Goal: Information Seeking & Learning: Learn about a topic

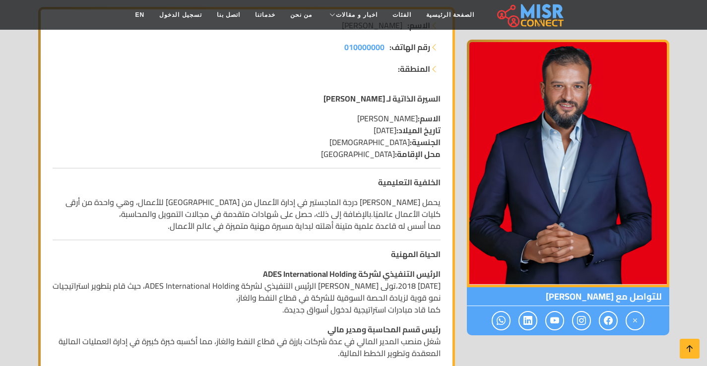
scroll to position [198, 0]
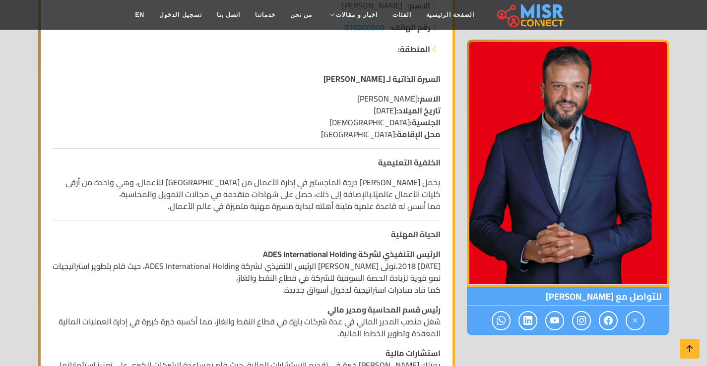
click at [183, 185] on p "يحمل [PERSON_NAME] درجة الماجستير في إدارة الأعمال من [GEOGRAPHIC_DATA] للأعمال…" at bounding box center [247, 195] width 388 height 36
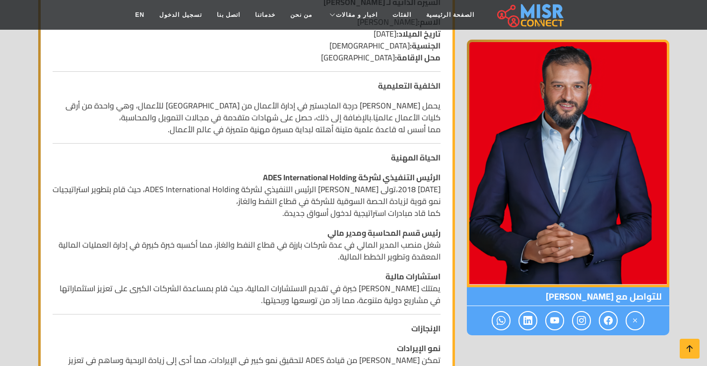
scroll to position [298, 0]
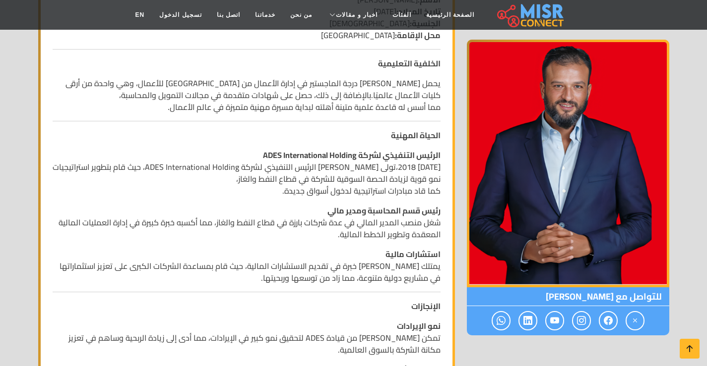
click at [330, 210] on strong "رئيس قسم المحاسبة ومدير مالي" at bounding box center [383, 210] width 113 height 15
click at [310, 213] on p "رئيس قسم المحاسبة ومدير مالي شغل منصب المدير المالي في عدة شركات بارزة في قطاع …" at bounding box center [247, 223] width 388 height 36
click at [388, 253] on strong "استشارات مالية" at bounding box center [412, 254] width 55 height 15
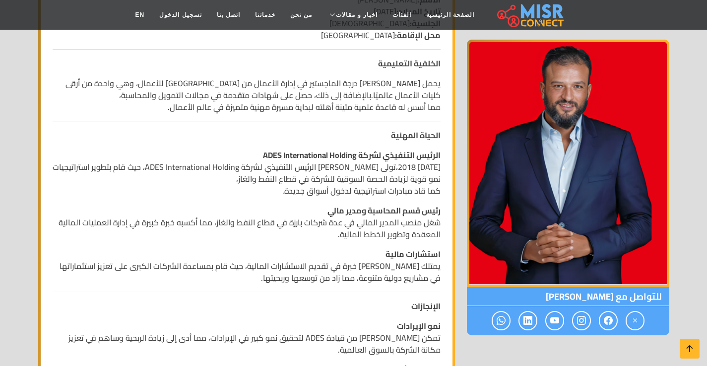
click at [392, 266] on p "استشارات مالية يمتلك [PERSON_NAME] خبرة في تقديم الاستشارات المالية، حيث قام بم…" at bounding box center [247, 266] width 388 height 36
click at [294, 269] on p "استشارات مالية يمتلك [PERSON_NAME] خبرة في تقديم الاستشارات المالية، حيث قام بم…" at bounding box center [247, 266] width 388 height 36
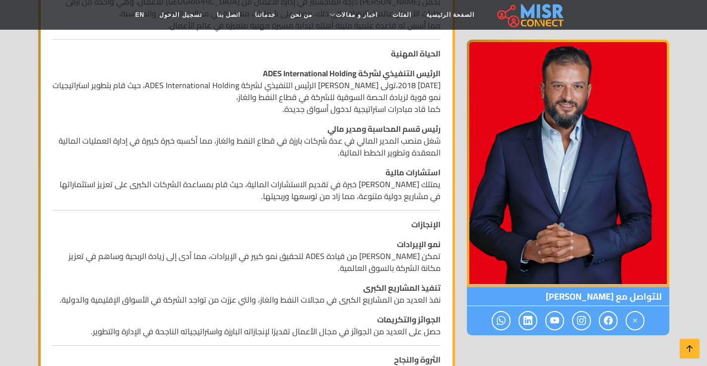
scroll to position [397, 0]
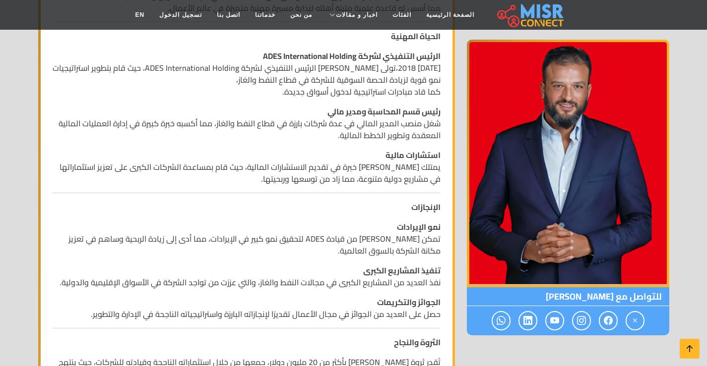
click at [406, 252] on p "نمو الإيرادات تمكن [PERSON_NAME] من قيادة ADES لتحقيق نمو كبير في الإيرادات، مم…" at bounding box center [247, 239] width 388 height 36
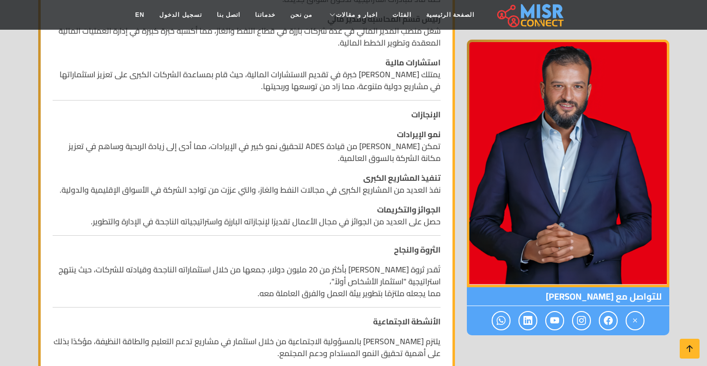
scroll to position [496, 0]
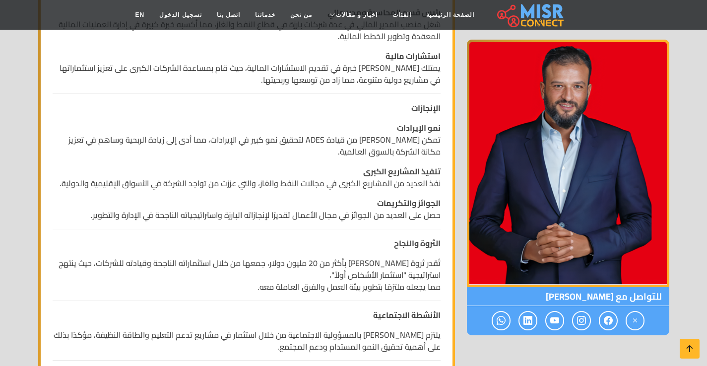
click at [229, 186] on p "تنفيذ المشاريع الكبرى نفذ العديد من المشاريع الكبرى في مجالات النفط والغاز، وال…" at bounding box center [247, 178] width 388 height 24
click at [128, 186] on p "تنفيذ المشاريع الكبرى نفذ العديد من المشاريع الكبرى في مجالات النفط والغاز، وال…" at bounding box center [247, 178] width 388 height 24
click at [164, 198] on p "الجوائز والتكريمات حصل على العديد من الجوائز في مجال الأعمال تقديرًا لإنجازاته …" at bounding box center [247, 209] width 388 height 24
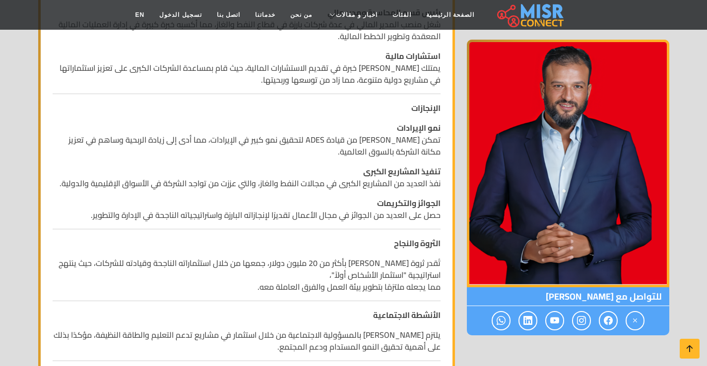
click at [368, 216] on p "الجوائز والتكريمات حصل على العديد من الجوائز في مجال الأعمال تقديرًا لإنجازاته …" at bounding box center [247, 209] width 388 height 24
click at [345, 235] on div "السيرة الذاتية لـ [PERSON_NAME] الاسم: [PERSON_NAME] تاريخ الميلاد: [DEMOGRAPHI…" at bounding box center [247, 362] width 400 height 1190
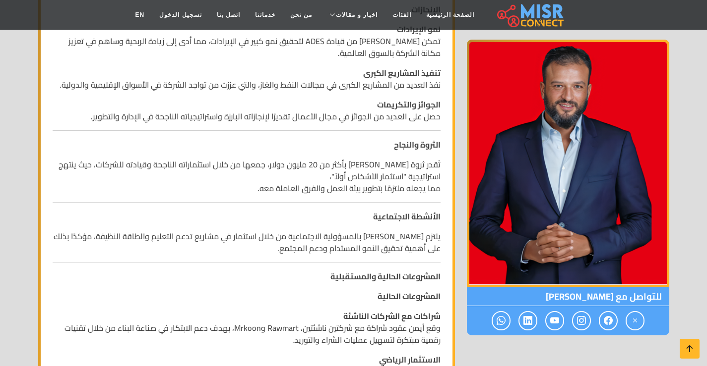
scroll to position [595, 0]
click at [309, 163] on p "تُقدر ثروة [PERSON_NAME] بأكثر من 20 مليون دولار، جمعها من خلال استثماراته النا…" at bounding box center [247, 176] width 388 height 36
click at [161, 165] on p "تُقدر ثروة [PERSON_NAME] بأكثر من 20 مليون دولار، جمعها من خلال استثماراته النا…" at bounding box center [247, 176] width 388 height 36
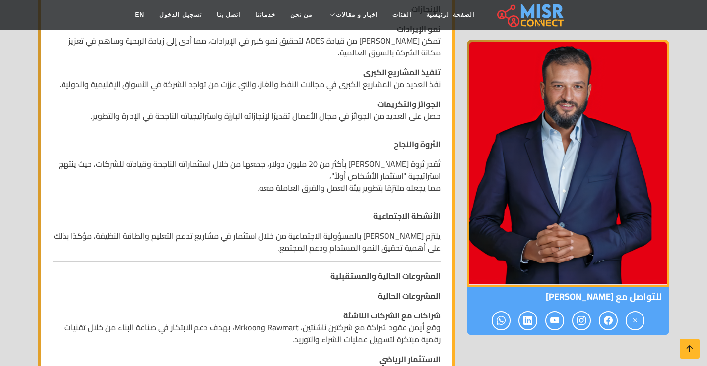
click at [141, 176] on p "تُقدر ثروة [PERSON_NAME] بأكثر من 20 مليون دولار، جمعها من خلال استثماراته النا…" at bounding box center [247, 176] width 388 height 36
click at [145, 166] on p "تُقدر ثروة [PERSON_NAME] بأكثر من 20 مليون دولار، جمعها من خلال استثماراته النا…" at bounding box center [247, 176] width 388 height 36
click at [148, 179] on p "تُقدر ثروة [PERSON_NAME] بأكثر من 20 مليون دولار، جمعها من خلال استثماراته النا…" at bounding box center [247, 176] width 388 height 36
click at [82, 165] on p "تُقدر ثروة [PERSON_NAME] بأكثر من 20 مليون دولار، جمعها من خلال استثماراته النا…" at bounding box center [247, 176] width 388 height 36
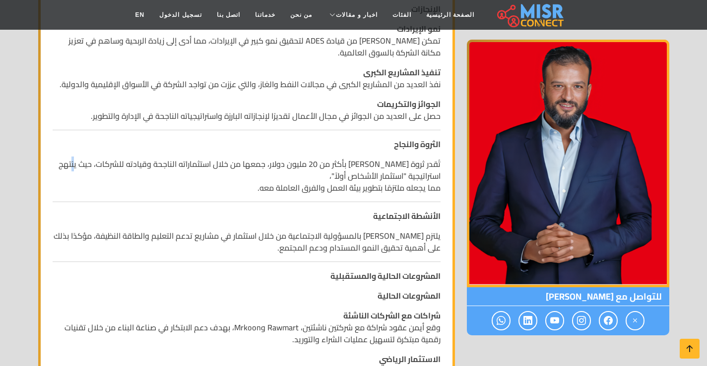
click at [82, 165] on p "تُقدر ثروة [PERSON_NAME] بأكثر من 20 مليون دولار، جمعها من خلال استثماراته النا…" at bounding box center [247, 176] width 388 height 36
click at [263, 184] on p "تُقدر ثروة [PERSON_NAME] بأكثر من 20 مليون دولار، جمعها من خلال استثماراته النا…" at bounding box center [247, 176] width 388 height 36
click at [242, 188] on p "تُقدر ثروة [PERSON_NAME] بأكثر من 20 مليون دولار، جمعها من خلال استثماراته النا…" at bounding box center [247, 176] width 388 height 36
click at [434, 219] on strong "الأنشطة الاجتماعية" at bounding box center [406, 216] width 67 height 15
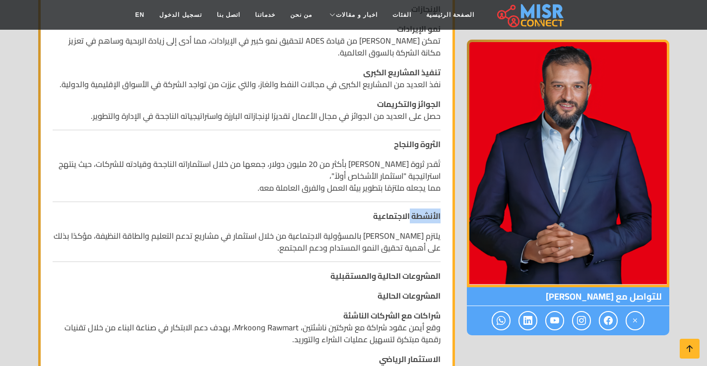
click at [434, 219] on strong "الأنشطة الاجتماعية" at bounding box center [406, 216] width 67 height 15
click at [391, 220] on strong "الأنشطة الاجتماعية" at bounding box center [406, 216] width 67 height 15
click at [316, 225] on div "السيرة الذاتية لـ [PERSON_NAME] الاسم: [PERSON_NAME] تاريخ الميلاد: [DEMOGRAPHI…" at bounding box center [247, 263] width 400 height 1190
click at [390, 215] on strong "الأنشطة الاجتماعية" at bounding box center [406, 216] width 67 height 15
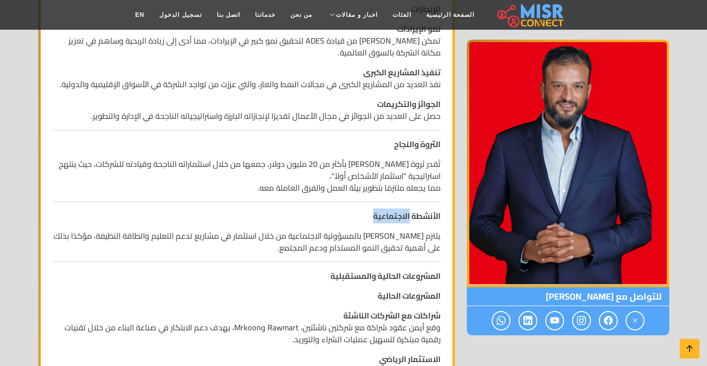
click at [390, 215] on strong "الأنشطة الاجتماعية" at bounding box center [406, 216] width 67 height 15
click at [365, 226] on div "السيرة الذاتية لـ [PERSON_NAME] الاسم: [PERSON_NAME] تاريخ الميلاد: [DEMOGRAPHI…" at bounding box center [247, 263] width 400 height 1190
click at [420, 213] on strong "الأنشطة الاجتماعية" at bounding box center [406, 216] width 67 height 15
click at [333, 188] on p "تُقدر ثروة [PERSON_NAME] بأكثر من 20 مليون دولار، جمعها من خلال استثماراته النا…" at bounding box center [247, 176] width 388 height 36
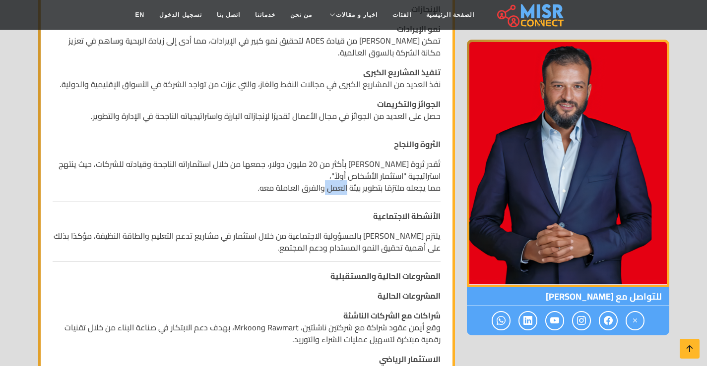
click at [333, 188] on p "تُقدر ثروة [PERSON_NAME] بأكثر من 20 مليون دولار، جمعها من خلال استثماراته النا…" at bounding box center [247, 176] width 388 height 36
click at [336, 175] on p "تُقدر ثروة [PERSON_NAME] بأكثر من 20 مليون دولار، جمعها من خلال استثماراته النا…" at bounding box center [247, 176] width 388 height 36
click at [316, 188] on p "تُقدر ثروة [PERSON_NAME] بأكثر من 20 مليون دولار، جمعها من خلال استثماراته النا…" at bounding box center [247, 176] width 388 height 36
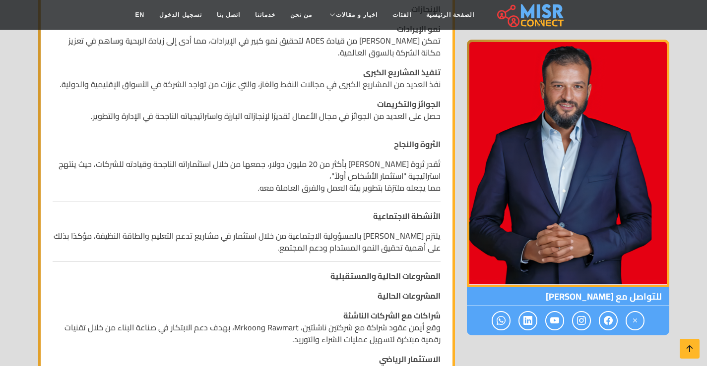
click at [321, 216] on p "الأنشطة الاجتماعية" at bounding box center [247, 216] width 388 height 12
click at [351, 238] on p "يلتزم [PERSON_NAME] بالمسؤولية الاجتماعية من خلال استثمار في مشاريع تدعم التعلي…" at bounding box center [247, 242] width 388 height 24
click at [330, 249] on p "يلتزم [PERSON_NAME] بالمسؤولية الاجتماعية من خلال استثمار في مشاريع تدعم التعلي…" at bounding box center [247, 242] width 388 height 24
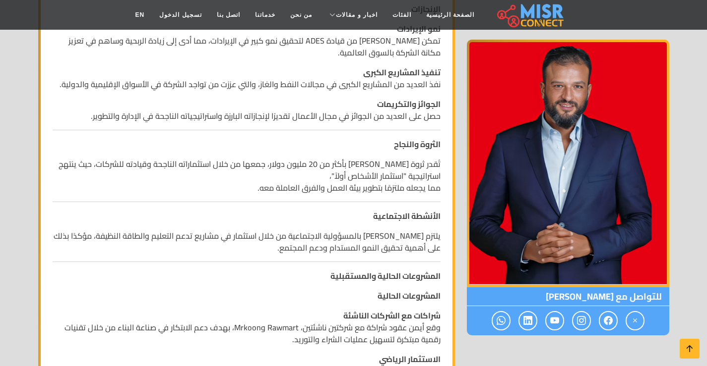
click at [287, 237] on p "يلتزم [PERSON_NAME] بالمسؤولية الاجتماعية من خلال استثمار في مشاريع تدعم التعلي…" at bounding box center [247, 242] width 388 height 24
click at [296, 237] on p "يلتزم [PERSON_NAME] بالمسؤولية الاجتماعية من خلال استثمار في مشاريع تدعم التعلي…" at bounding box center [247, 242] width 388 height 24
click at [309, 237] on p "يلتزم [PERSON_NAME] بالمسؤولية الاجتماعية من خلال استثمار في مشاريع تدعم التعلي…" at bounding box center [247, 242] width 388 height 24
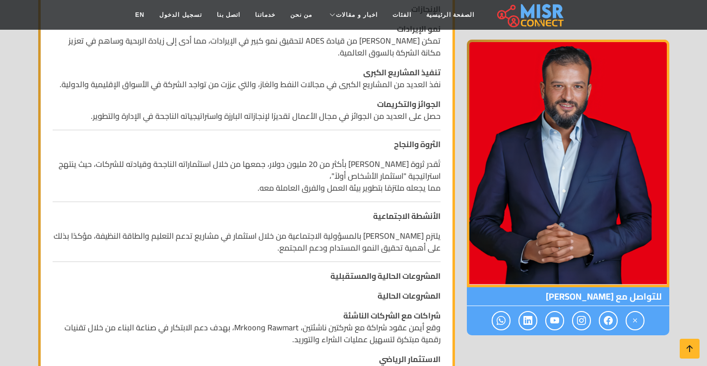
click at [338, 237] on p "يلتزم [PERSON_NAME] بالمسؤولية الاجتماعية من خلال استثمار في مشاريع تدعم التعلي…" at bounding box center [247, 242] width 388 height 24
click at [397, 214] on strong "الأنشطة الاجتماعية" at bounding box center [406, 216] width 67 height 15
click at [398, 214] on strong "الأنشطة الاجتماعية" at bounding box center [406, 216] width 67 height 15
click at [420, 217] on strong "الأنشطة الاجتماعية" at bounding box center [406, 216] width 67 height 15
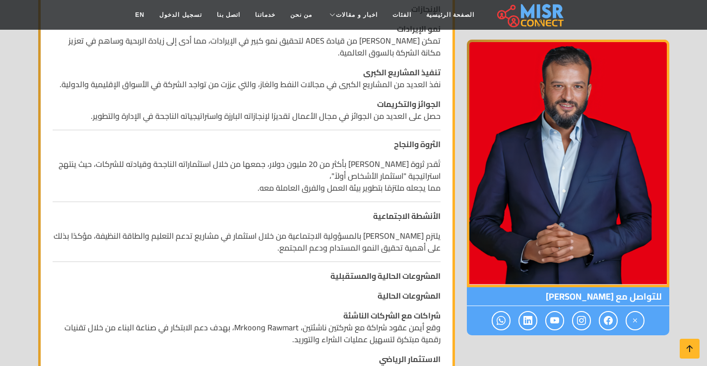
click at [400, 240] on p "يلتزم [PERSON_NAME] بالمسؤولية الاجتماعية من خلال استثمار في مشاريع تدعم التعلي…" at bounding box center [247, 242] width 388 height 24
click at [383, 254] on p "يلتزم [PERSON_NAME] بالمسؤولية الاجتماعية من خلال استثمار في مشاريع تدعم التعلي…" at bounding box center [247, 242] width 388 height 24
click at [329, 254] on p "يلتزم [PERSON_NAME] بالمسؤولية الاجتماعية من خلال استثمار في مشاريع تدعم التعلي…" at bounding box center [247, 242] width 388 height 24
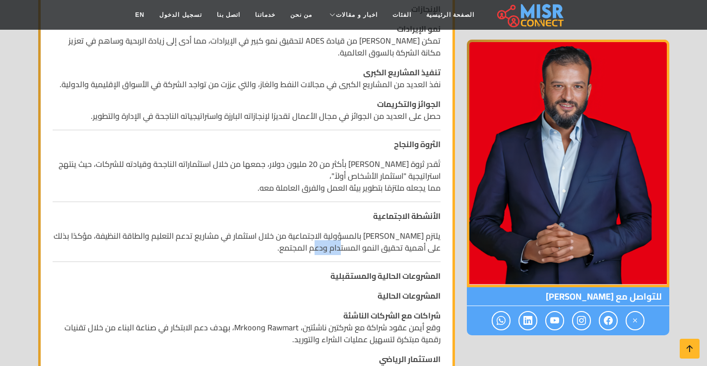
click at [329, 254] on p "يلتزم [PERSON_NAME] بالمسؤولية الاجتماعية من خلال استثمار في مشاريع تدعم التعلي…" at bounding box center [247, 242] width 388 height 24
click at [305, 252] on p "يلتزم [PERSON_NAME] بالمسؤولية الاجتماعية من خلال استثمار في مشاريع تدعم التعلي…" at bounding box center [247, 242] width 388 height 24
click at [297, 241] on p "يلتزم [PERSON_NAME] بالمسؤولية الاجتماعية من خلال استثمار في مشاريع تدعم التعلي…" at bounding box center [247, 242] width 388 height 24
click at [300, 254] on div "السيرة الذاتية لـ [PERSON_NAME] الاسم: [PERSON_NAME] تاريخ الميلاد: [DEMOGRAPHI…" at bounding box center [247, 263] width 400 height 1190
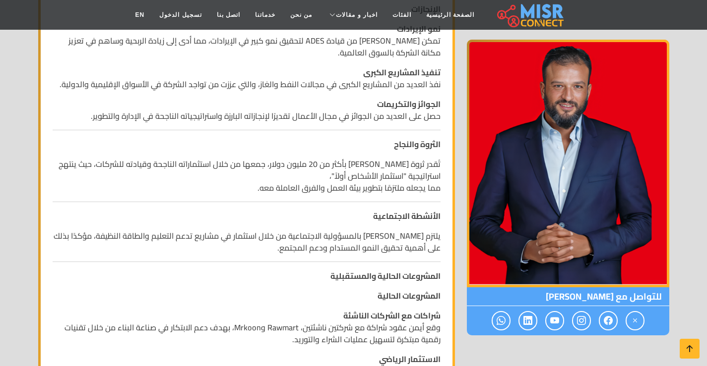
click at [258, 238] on p "يلتزم [PERSON_NAME] بالمسؤولية الاجتماعية من خلال استثمار في مشاريع تدعم التعلي…" at bounding box center [247, 242] width 388 height 24
click at [234, 292] on p "المشروعات الحالية" at bounding box center [247, 296] width 388 height 12
click at [327, 241] on p "يلتزم [PERSON_NAME] بالمسؤولية الاجتماعية من خلال استثمار في مشاريع تدعم التعلي…" at bounding box center [247, 242] width 388 height 24
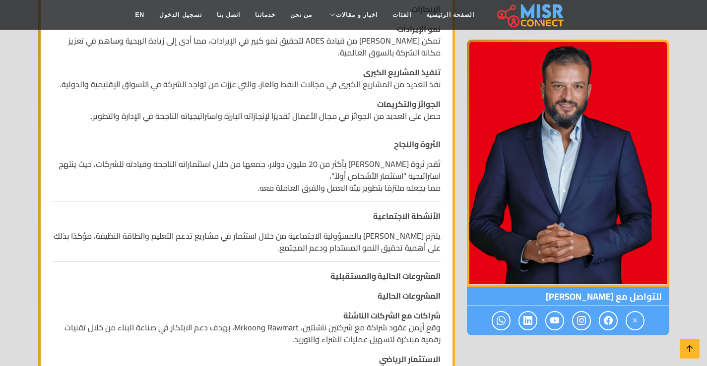
click at [282, 248] on p "يلتزم [PERSON_NAME] بالمسؤولية الاجتماعية من خلال استثمار في مشاريع تدعم التعلي…" at bounding box center [247, 242] width 388 height 24
click at [361, 274] on strong "المشروعات الحالية والمستقبلية" at bounding box center [385, 276] width 110 height 15
click at [377, 275] on strong "المشروعات الحالية والمستقبلية" at bounding box center [385, 276] width 110 height 15
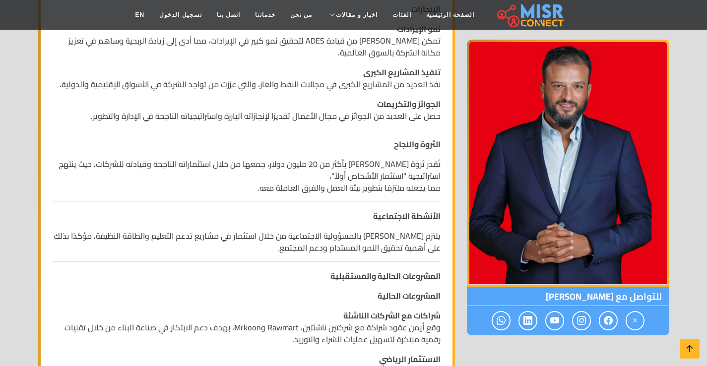
click at [381, 275] on strong "المشروعات الحالية والمستقبلية" at bounding box center [385, 276] width 110 height 15
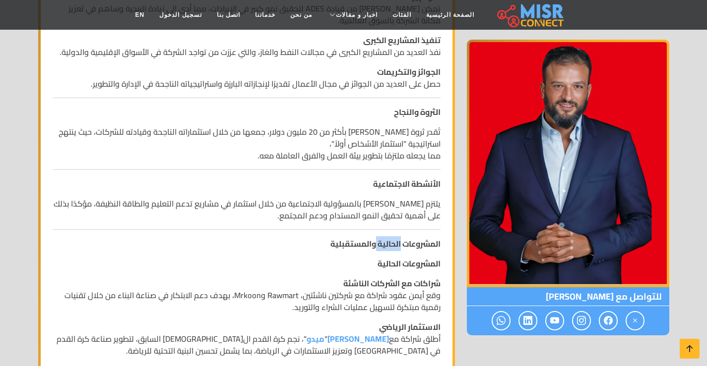
scroll to position [645, 0]
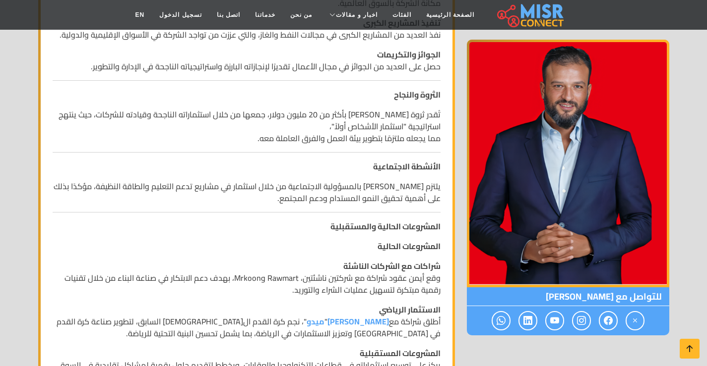
click at [399, 267] on strong "شراكات مع الشركات الناشئة" at bounding box center [391, 266] width 97 height 15
click at [357, 264] on strong "شراكات مع الشركات الناشئة" at bounding box center [391, 266] width 97 height 15
click at [324, 275] on p "شراكات مع الشركات الناشئة وقع أيمن عقود شراكة مع شركتين ناشئتين، Rawmart وMrkoo…" at bounding box center [247, 278] width 388 height 36
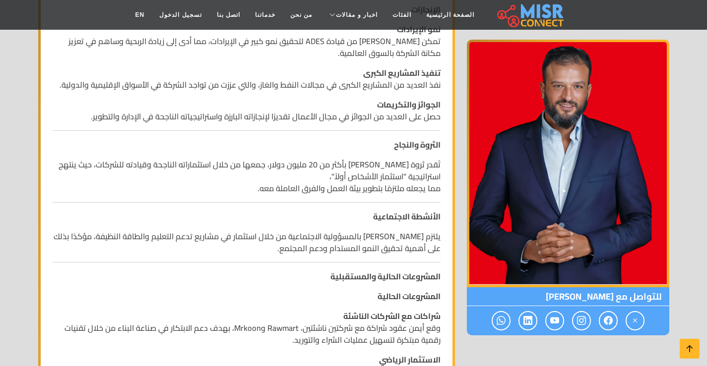
scroll to position [545, 0]
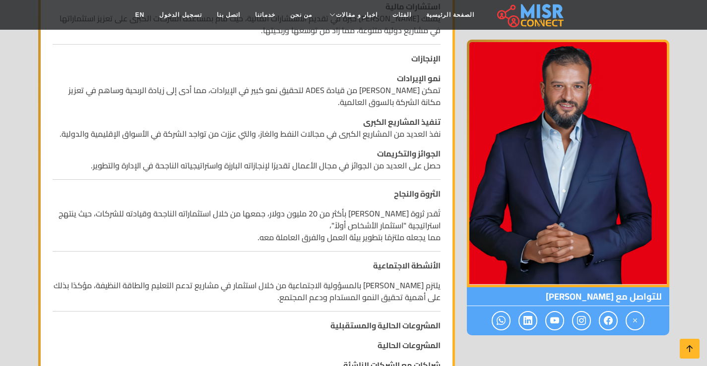
drag, startPoint x: 297, startPoint y: 232, endPoint x: 309, endPoint y: 131, distance: 101.9
click at [297, 232] on p "تُقدر ثروة [PERSON_NAME] بأكثر من 20 مليون دولار، جمعها من خلال استثماراته النا…" at bounding box center [247, 226] width 388 height 36
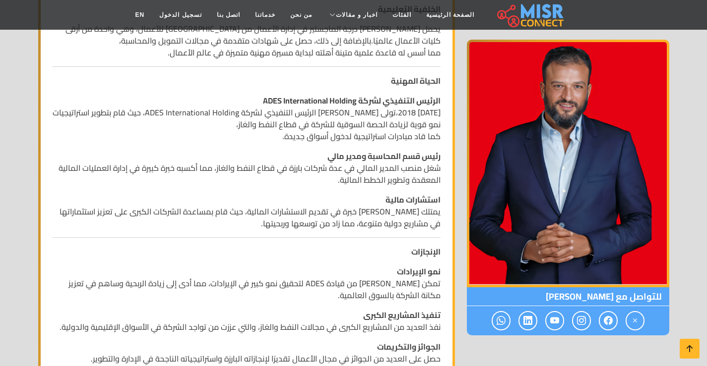
scroll to position [347, 0]
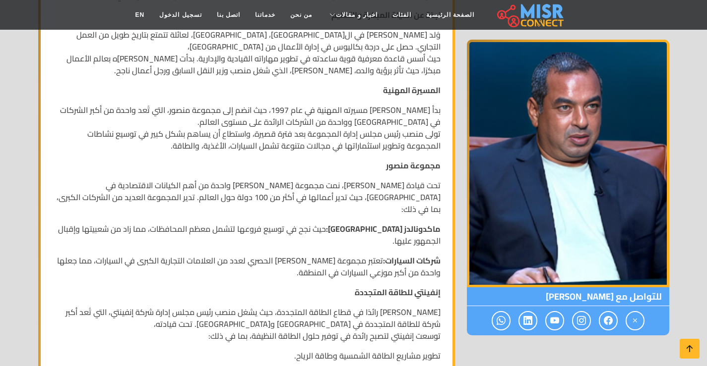
scroll to position [347, 0]
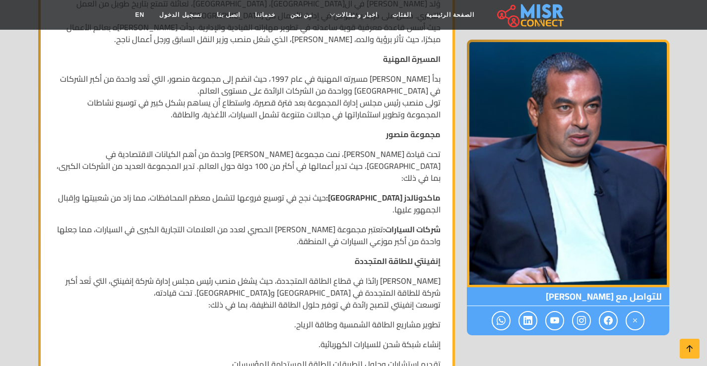
click at [373, 192] on p "ماكدونالدز مصر: حيث نجح في توسيع فروعها لتشمل معظم المحافظات، مما زاد من شعبيته…" at bounding box center [247, 204] width 388 height 24
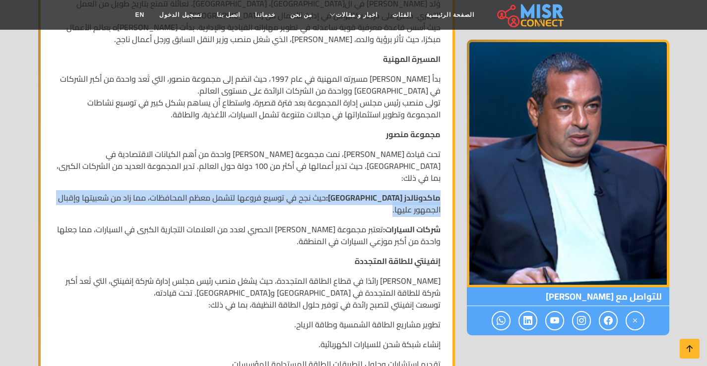
click at [373, 192] on p "ماكدونالدز مصر: حيث نجح في توسيع فروعها لتشمل معظم المحافظات، مما زاد من شعبيته…" at bounding box center [247, 204] width 388 height 24
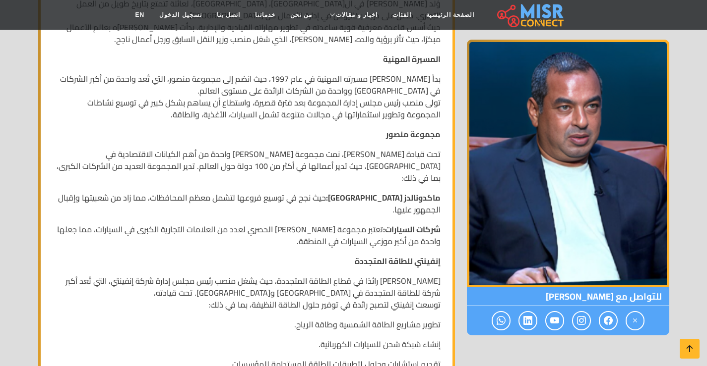
click at [313, 224] on p "شركات السيارات: تعتبر مجموعة منصور الوكيل الحصري لعدد من العلامات التجارية الكب…" at bounding box center [247, 236] width 388 height 24
click at [432, 254] on strong "إنفينتي للطاقة المتجددة" at bounding box center [398, 261] width 86 height 15
click at [392, 275] on p "محمد منصور يعتبر رائدًا في قطاع الطاقة المتجددة، حيث يشغل منصب رئيس مجلس إدارة …" at bounding box center [247, 293] width 388 height 36
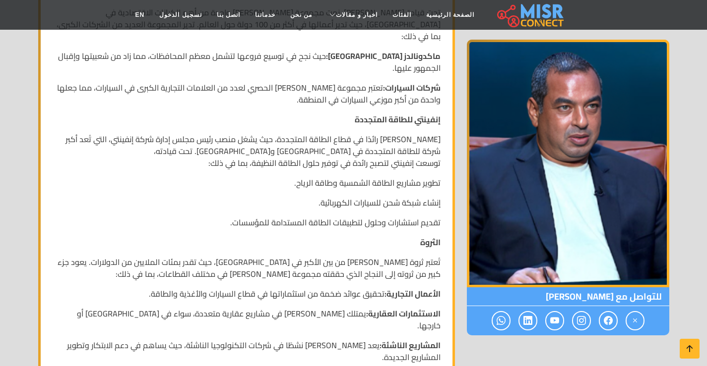
scroll to position [496, 0]
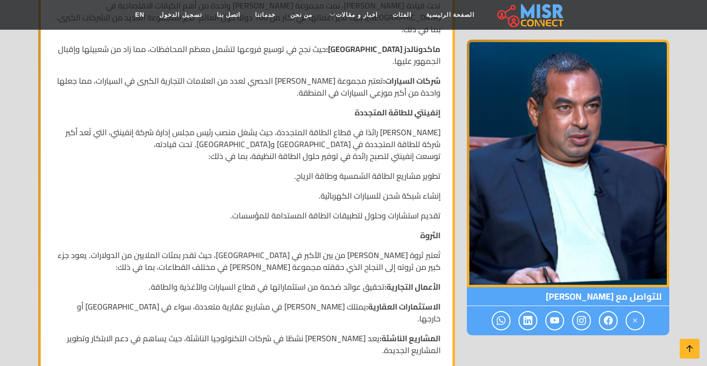
click at [220, 249] on p "تُعتبر ثروة محمد إسماعيل منصور من بين الأكبر في مصر، حيث تقدر بمئات الملايين من…" at bounding box center [247, 261] width 388 height 24
click at [163, 249] on p "تُعتبر ثروة محمد إسماعيل منصور من بين الأكبر في مصر، حيث تقدر بمئات الملايين من…" at bounding box center [247, 261] width 388 height 24
click at [209, 249] on p "تُعتبر ثروة محمد إسماعيل منصور من بين الأكبر في مصر، حيث تقدر بمئات الملايين من…" at bounding box center [247, 261] width 388 height 24
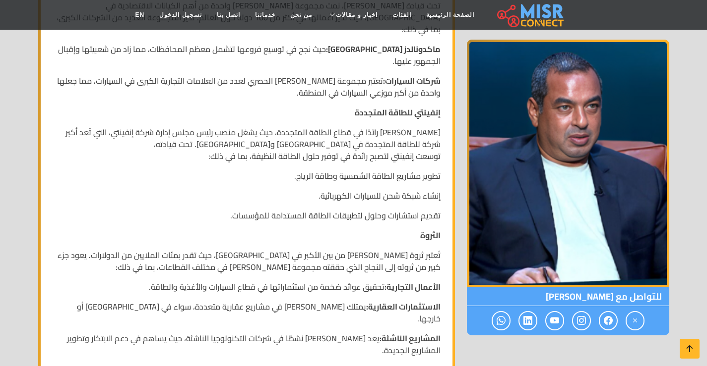
click at [244, 249] on p "تُعتبر ثروة محمد إسماعيل منصور من بين الأكبر في مصر، حيث تقدر بمئات الملايين من…" at bounding box center [247, 261] width 388 height 24
click at [255, 249] on p "تُعتبر ثروة محمد إسماعيل منصور من بين الأكبر في مصر، حيث تقدر بمئات الملايين من…" at bounding box center [247, 261] width 388 height 24
click at [281, 249] on p "تُعتبر ثروة محمد إسماعيل منصور من بين الأكبر في مصر، حيث تقدر بمئات الملايين من…" at bounding box center [247, 261] width 388 height 24
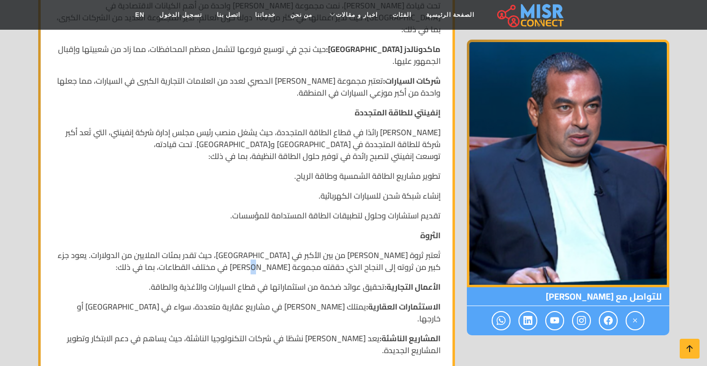
click at [281, 249] on p "تُعتبر ثروة محمد إسماعيل منصور من بين الأكبر في مصر، حيث تقدر بمئات الملايين من…" at bounding box center [247, 261] width 388 height 24
click at [295, 281] on p "الأعمال التجارية: تحقيق عوائد ضخمة من استثماراتها في قطاع السيارات والأغذية وال…" at bounding box center [247, 287] width 388 height 12
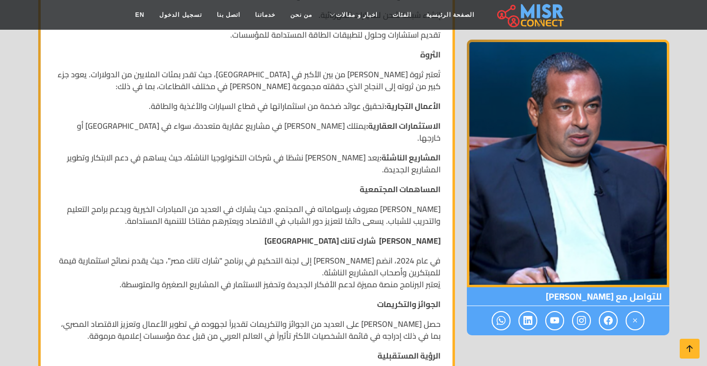
scroll to position [694, 0]
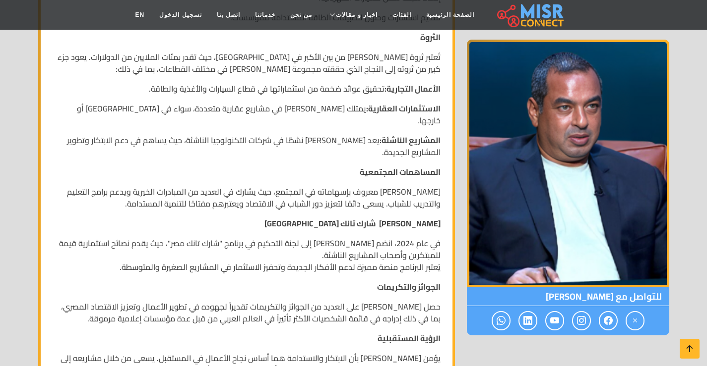
click at [398, 238] on p "في عام 2024، انضم محمد إسماعيل منصور إلى لجنة التحكيم في برنامج "شارك تانك مصر"…" at bounding box center [247, 256] width 388 height 36
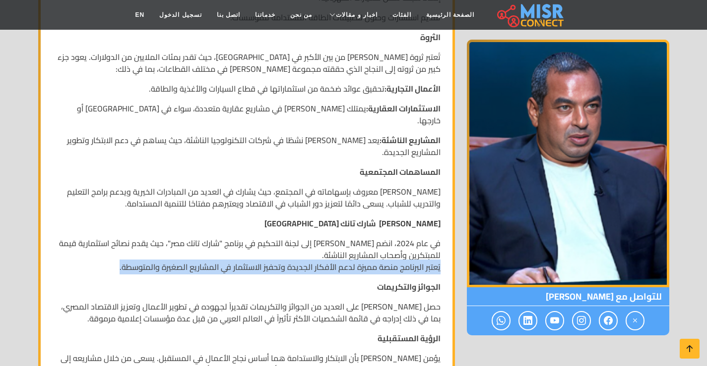
click at [398, 238] on p "في عام 2024، انضم محمد إسماعيل منصور إلى لجنة التحكيم في برنامج "شارك تانك مصر"…" at bounding box center [247, 256] width 388 height 36
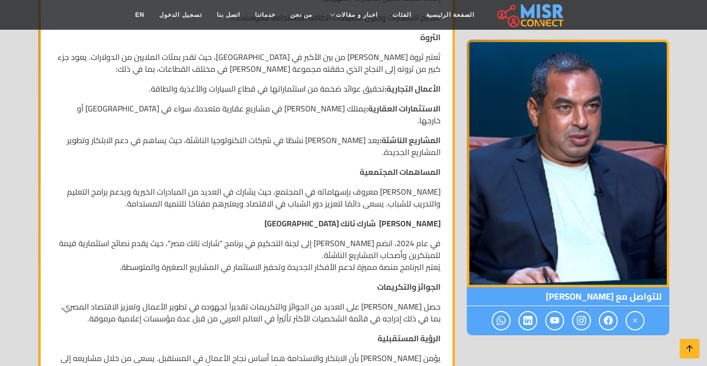
click at [378, 238] on p "في عام 2024، انضم محمد إسماعيل منصور إلى لجنة التحكيم في برنامج "شارك تانك مصر"…" at bounding box center [247, 256] width 388 height 36
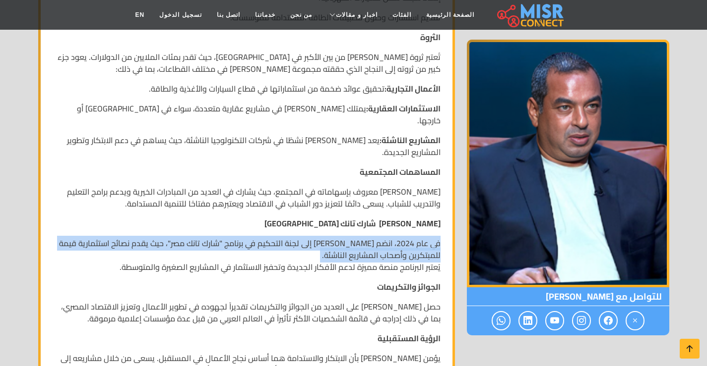
click at [378, 238] on p "في عام 2024، انضم محمد إسماعيل منصور إلى لجنة التحكيم في برنامج "شارك تانك مصر"…" at bounding box center [247, 256] width 388 height 36
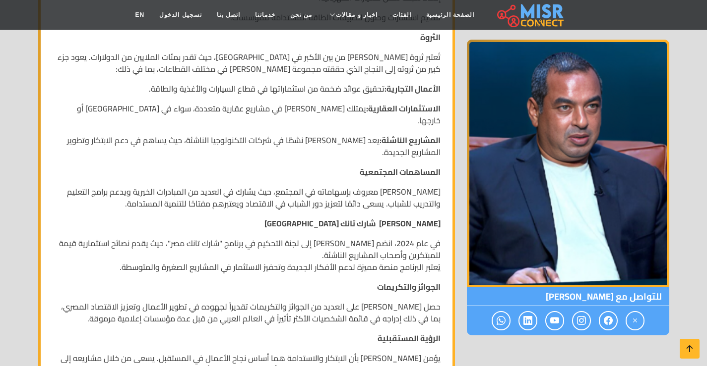
click at [346, 238] on p "في عام 2024، انضم محمد إسماعيل منصور إلى لجنة التحكيم في برنامج "شارك تانك مصر"…" at bounding box center [247, 256] width 388 height 36
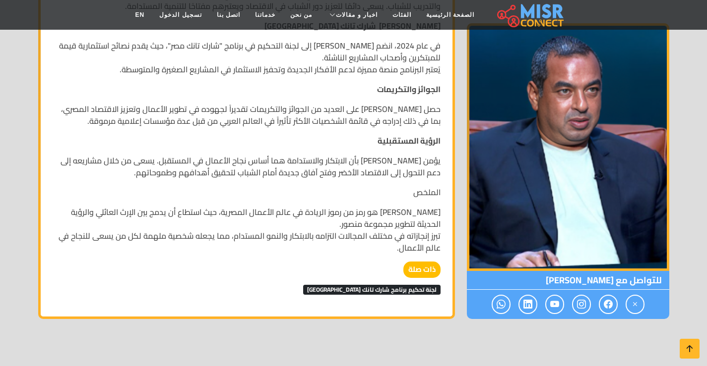
scroll to position [893, 0]
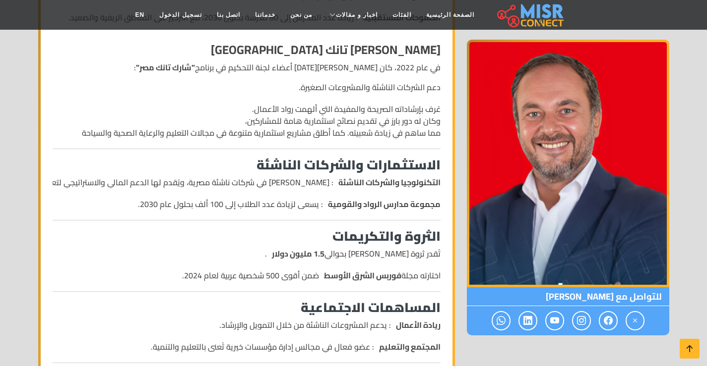
scroll to position [595, 0]
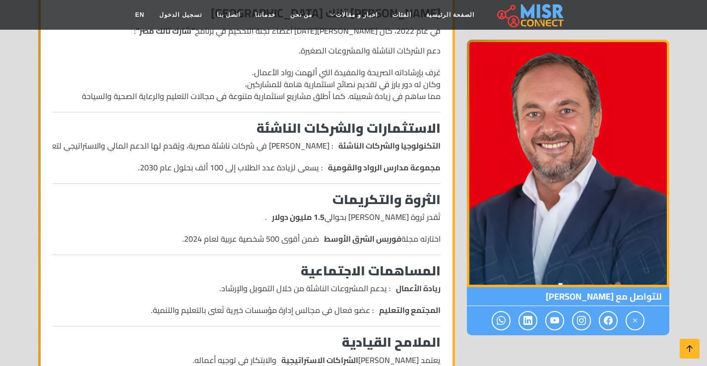
click at [304, 210] on div "من هو أحمد طارق خليل ؟ _ سيرة ذاتية أحمد طارق خليل ، رجل أعمال مصري رائد يُعرف …" at bounding box center [247, 249] width 400 height 1134
click at [509, 11] on img at bounding box center [530, 14] width 66 height 25
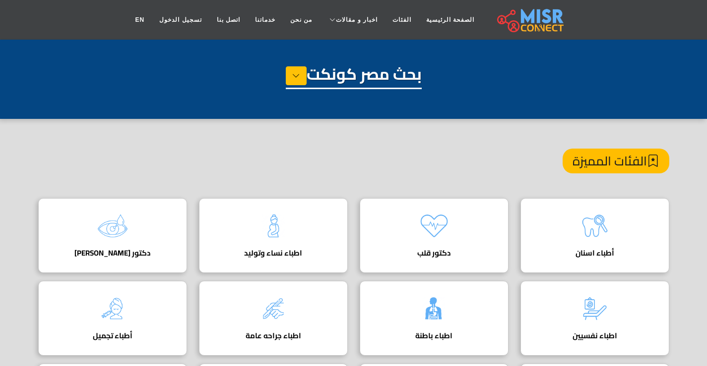
click at [323, 75] on h1 "بحث مصر كونكت" at bounding box center [354, 76] width 136 height 25
click at [292, 79] on icon at bounding box center [296, 75] width 8 height 15
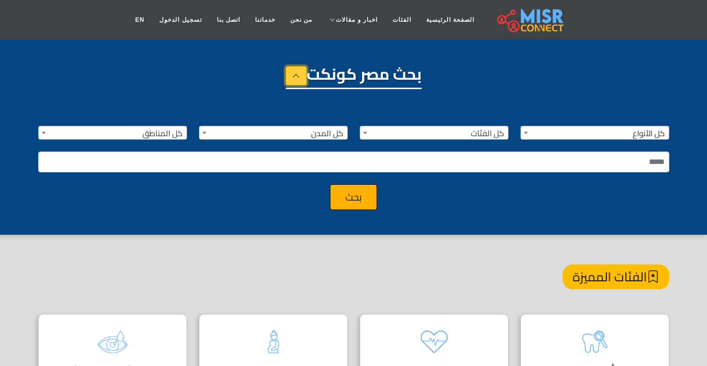
click at [292, 79] on icon at bounding box center [296, 75] width 8 height 15
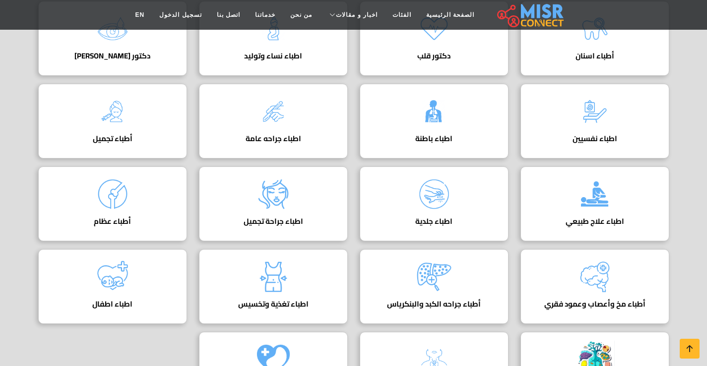
scroll to position [198, 0]
click at [511, 160] on div "أطباء اسنان دكتور قلب دليل أفضل دكتور قلب في مصر لعلاج أمراض القلب والشرايين بأ…" at bounding box center [353, 207] width 643 height 414
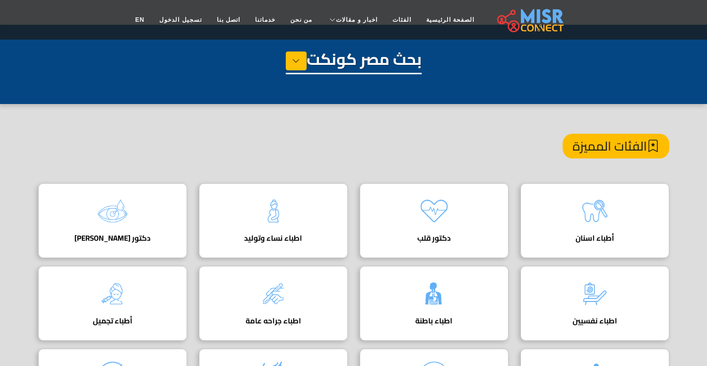
scroll to position [0, 0]
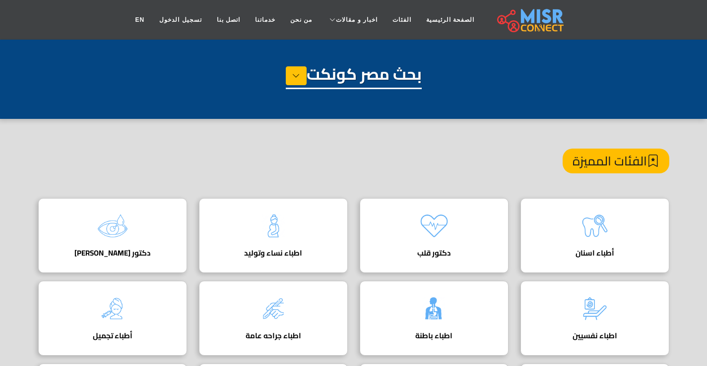
click at [525, 187] on div "الفئات المميزة" at bounding box center [353, 174] width 631 height 50
